Goal: Task Accomplishment & Management: Manage account settings

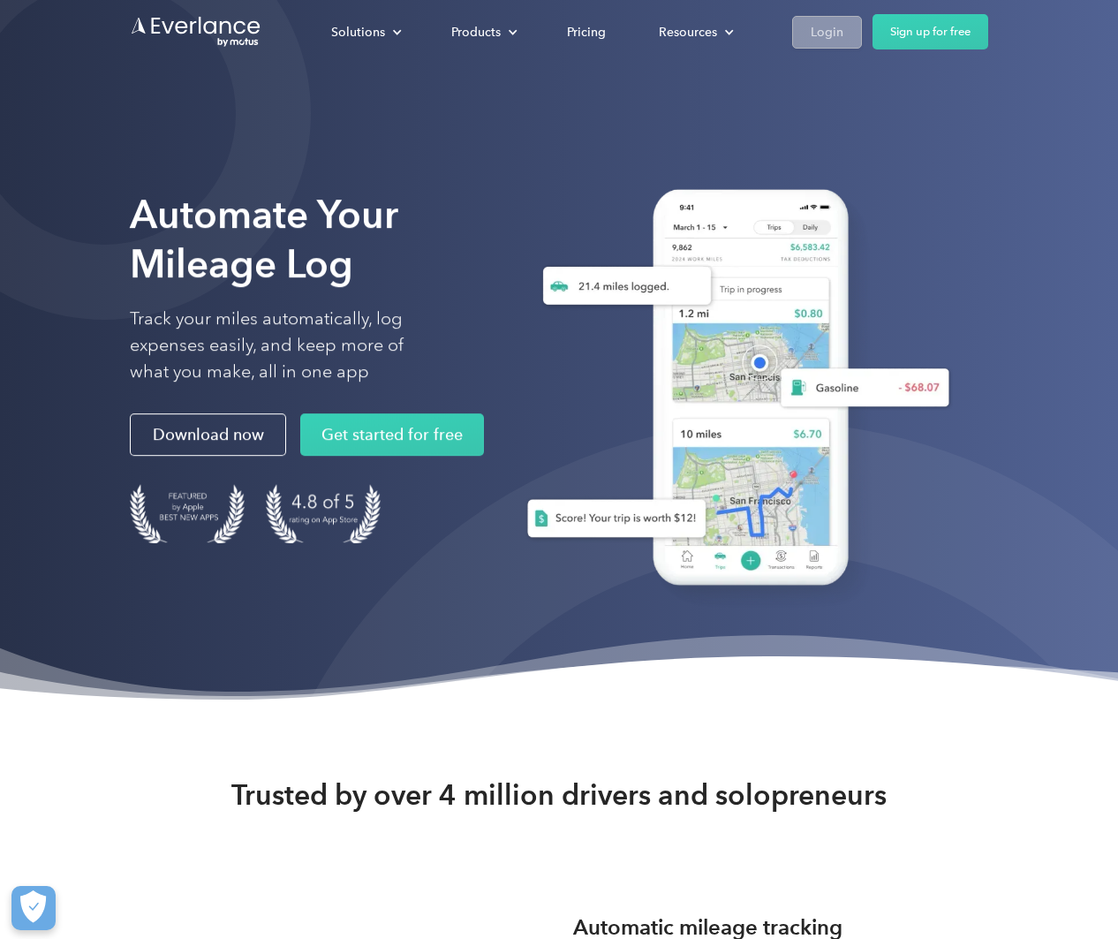
click at [823, 25] on div "Login" at bounding box center [827, 32] width 33 height 22
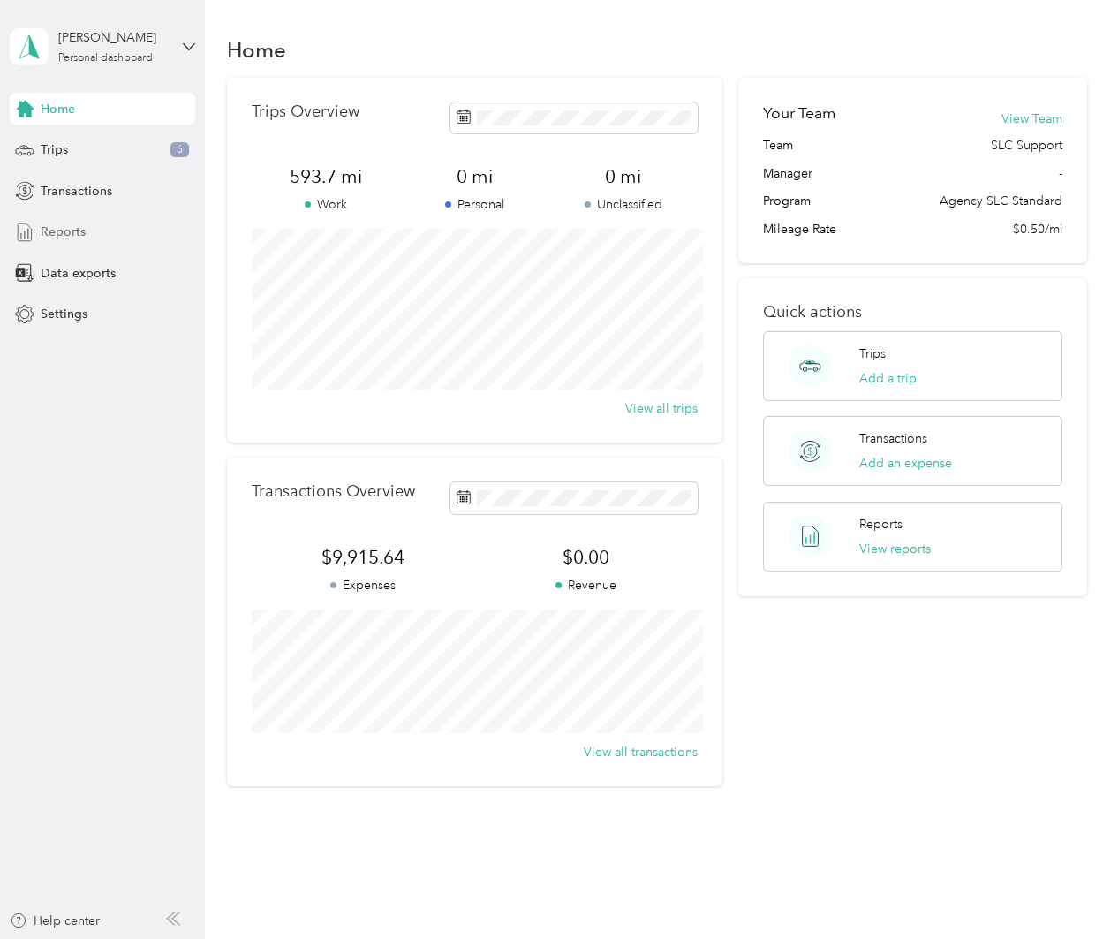
click at [105, 224] on div "Reports" at bounding box center [102, 232] width 185 height 32
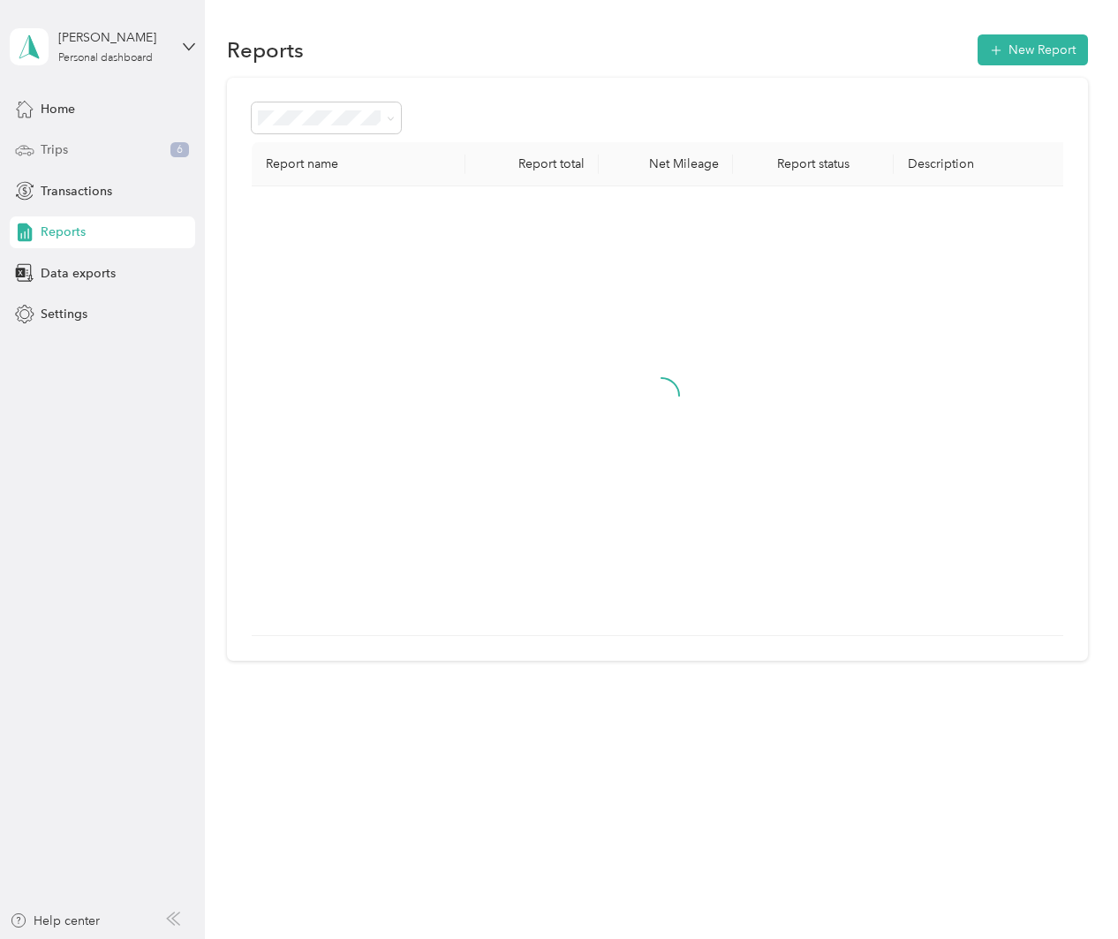
click at [95, 144] on div "Trips 6" at bounding box center [102, 150] width 185 height 32
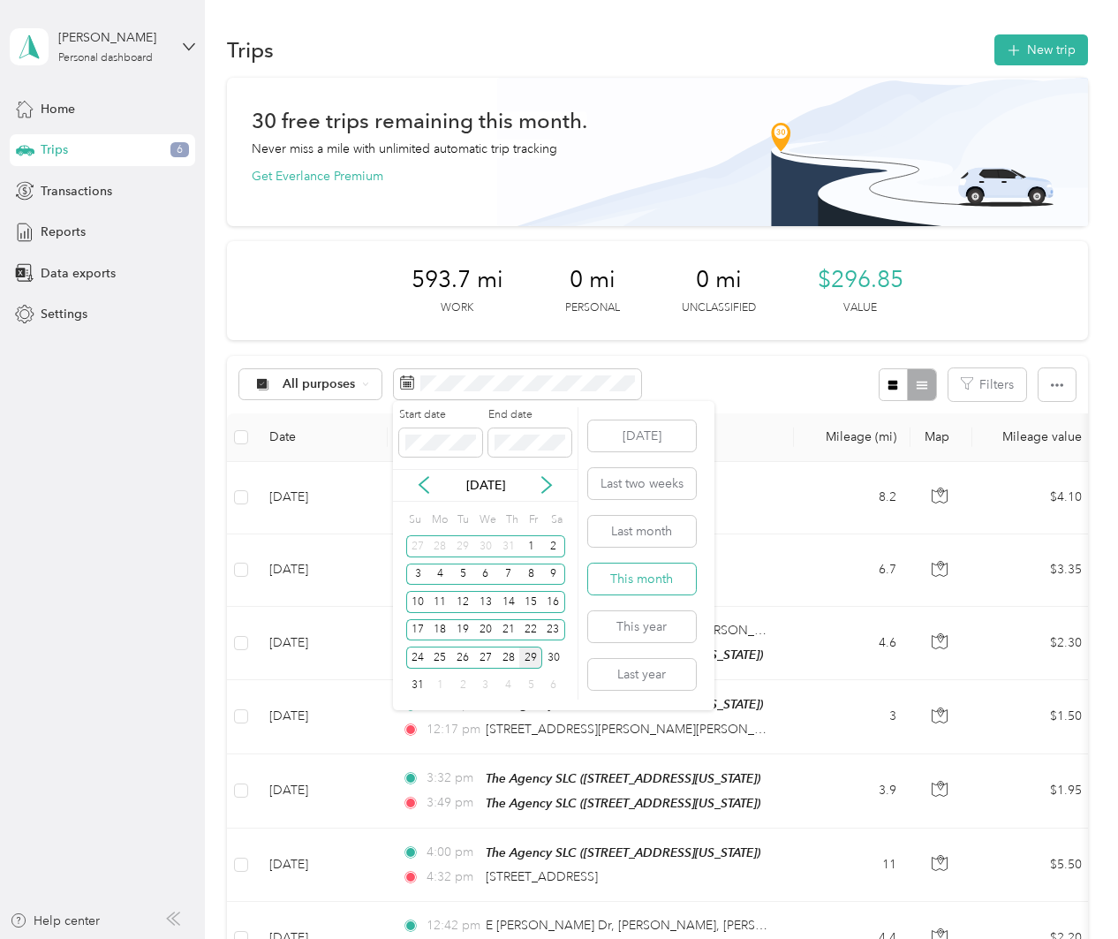
click at [667, 582] on button "This month" at bounding box center [642, 578] width 108 height 31
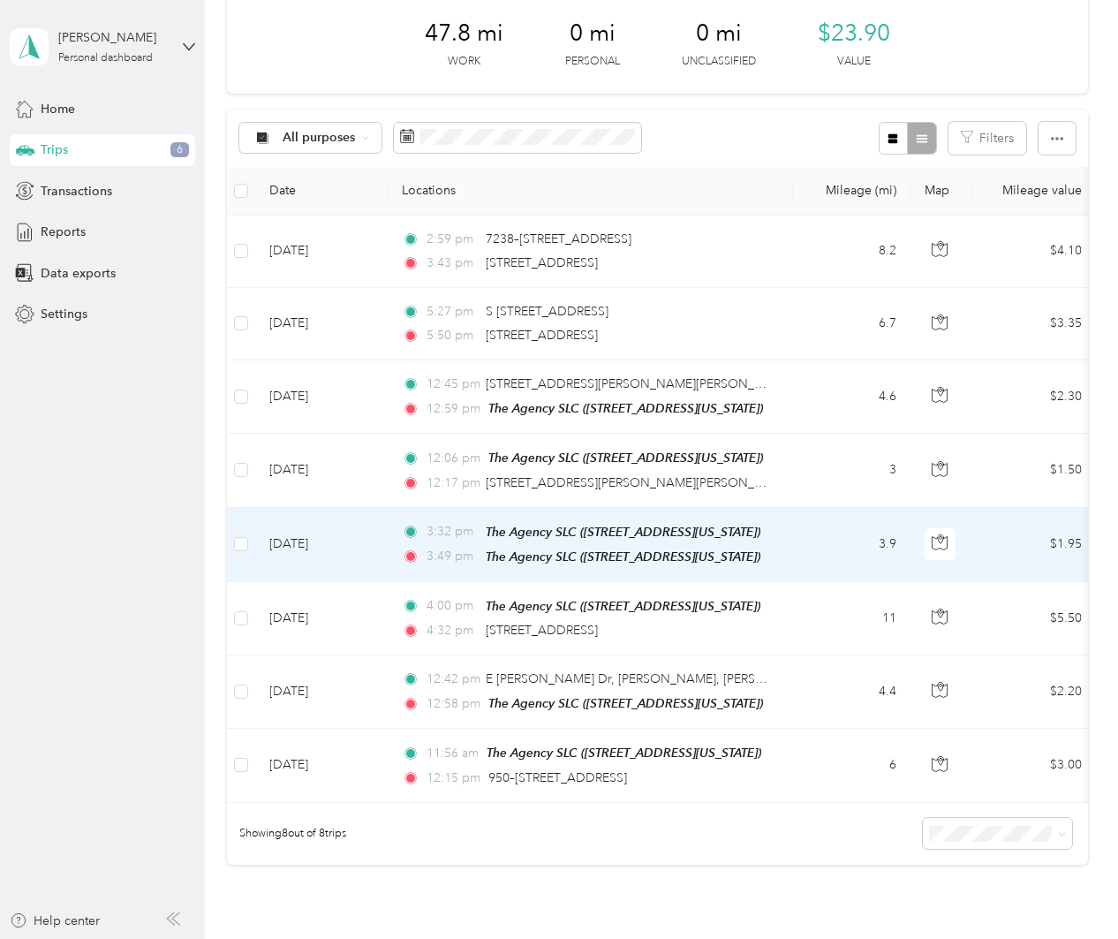
scroll to position [258, 0]
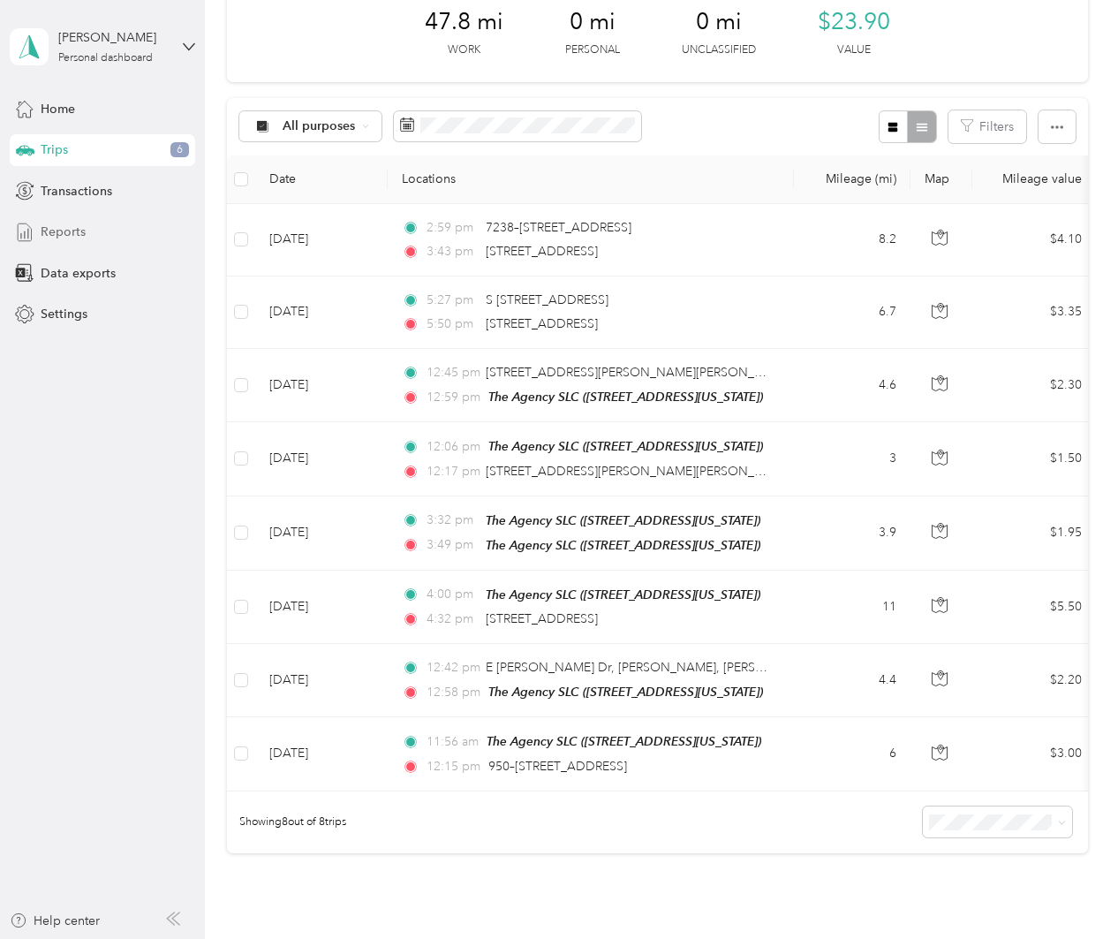
drag, startPoint x: 83, startPoint y: 233, endPoint x: 70, endPoint y: 224, distance: 15.9
click at [83, 232] on span "Reports" at bounding box center [63, 231] width 45 height 19
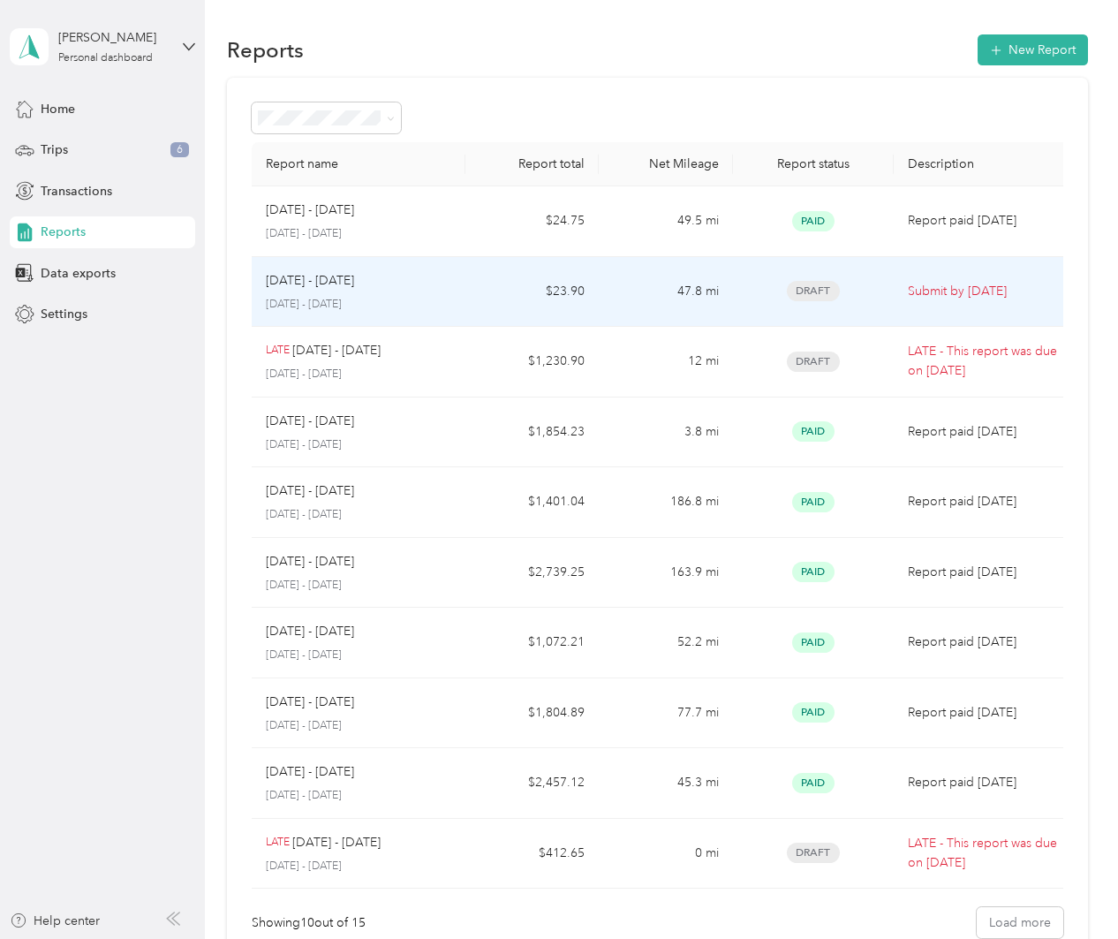
click at [409, 291] on div "Aug 1 - 31, 2025 August 1 - 31, 2025" at bounding box center [358, 291] width 185 height 41
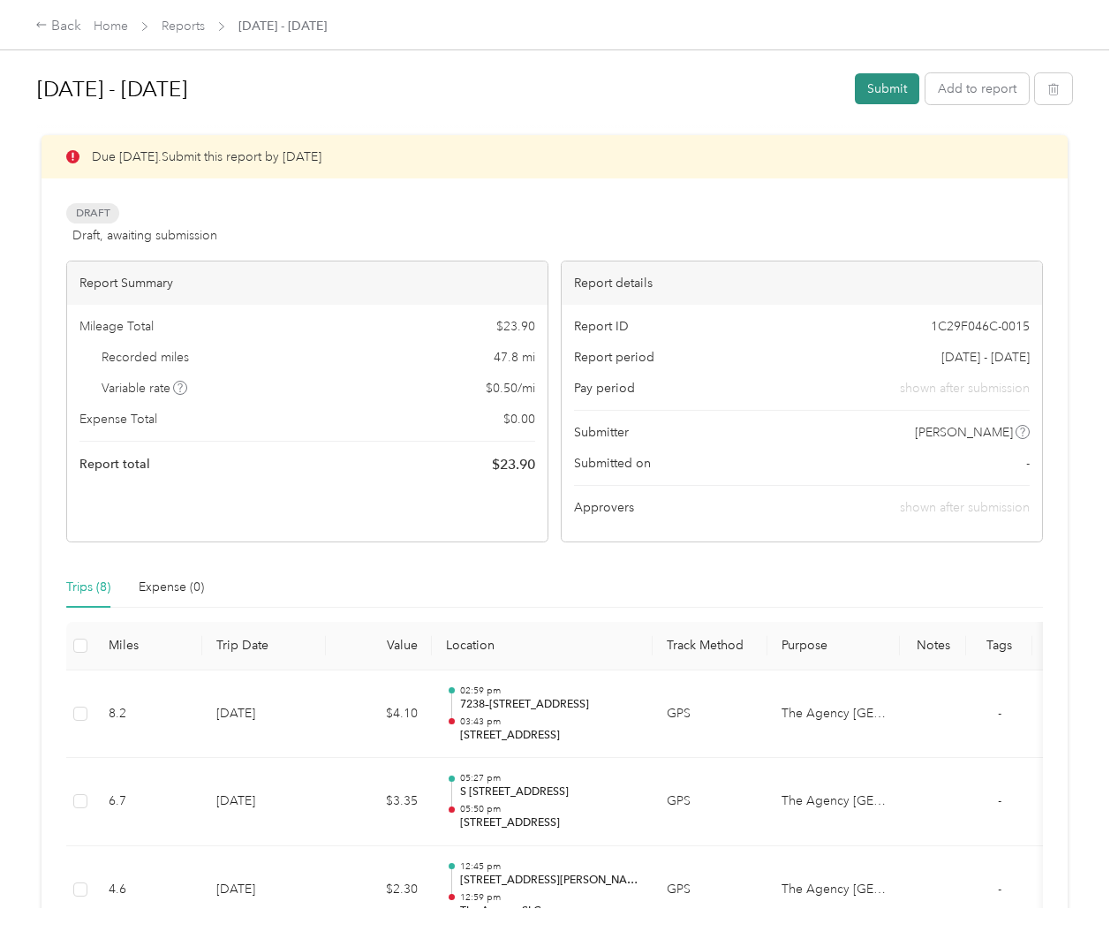
click at [897, 87] on button "Submit" at bounding box center [887, 88] width 64 height 31
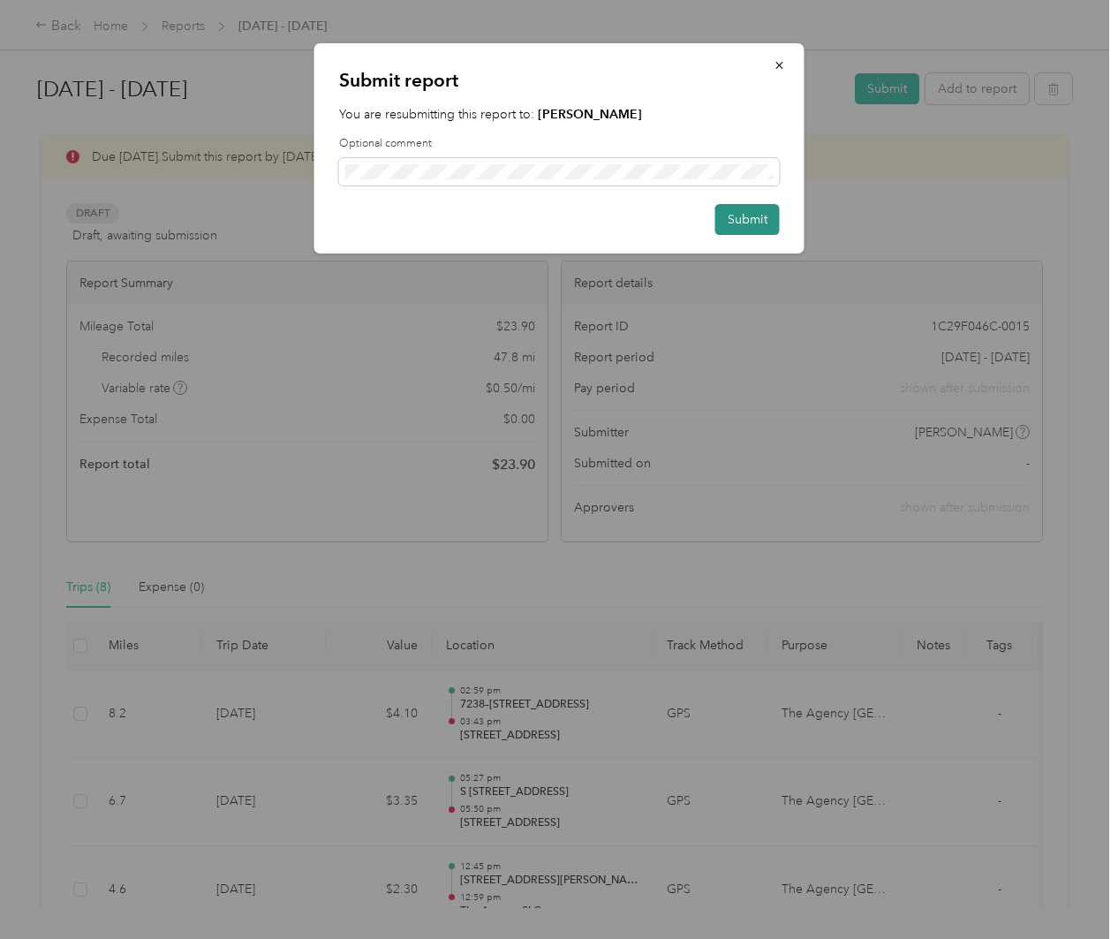
click at [757, 222] on button "Submit" at bounding box center [747, 219] width 64 height 31
